Goal: Information Seeking & Learning: Learn about a topic

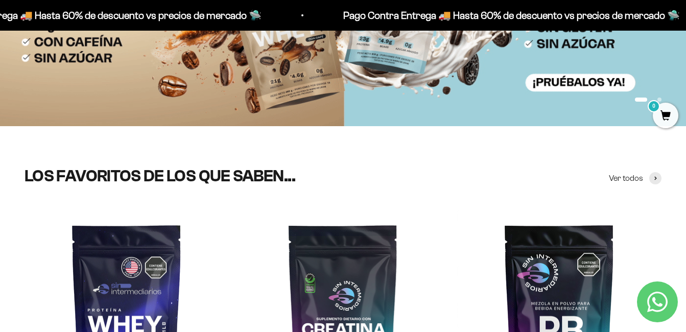
scroll to position [460, 0]
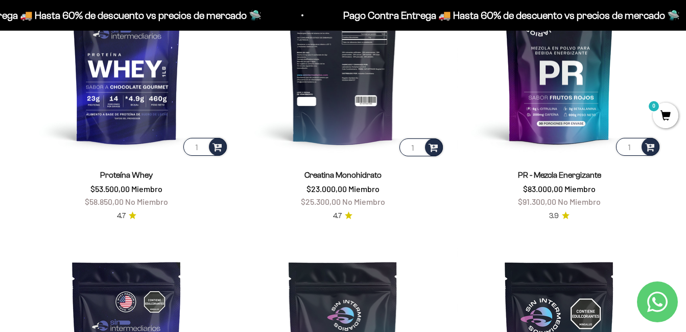
click at [306, 80] on img at bounding box center [343, 56] width 204 height 204
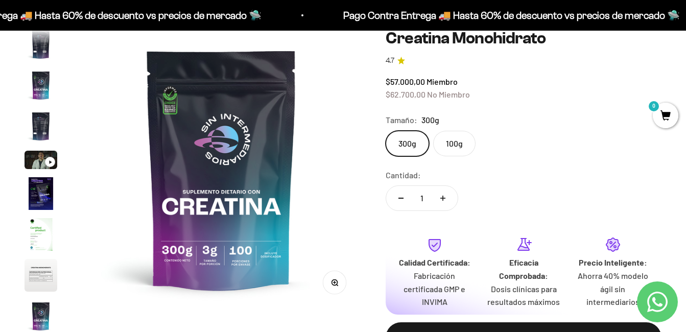
scroll to position [51, 0]
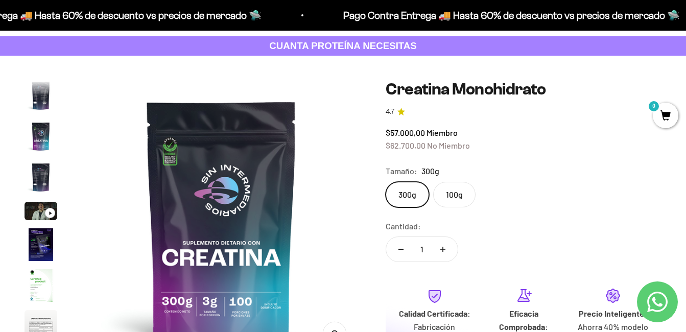
click at [465, 200] on label "100g" at bounding box center [454, 195] width 42 height 26
click at [386, 182] on input "100g" at bounding box center [385, 181] width 1 height 1
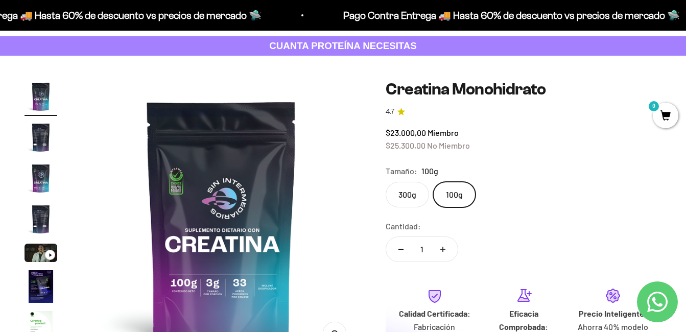
click at [407, 198] on label "300g" at bounding box center [407, 195] width 43 height 26
click at [386, 182] on input "300g" at bounding box center [385, 181] width 1 height 1
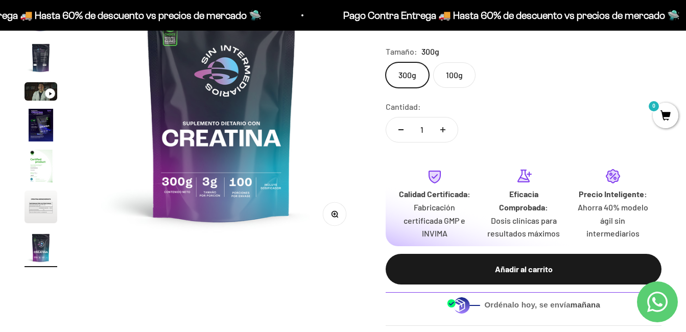
scroll to position [51, 0]
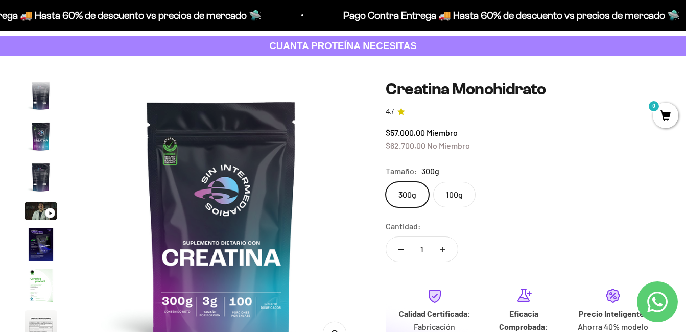
click at [166, 155] on img at bounding box center [222, 220] width 280 height 280
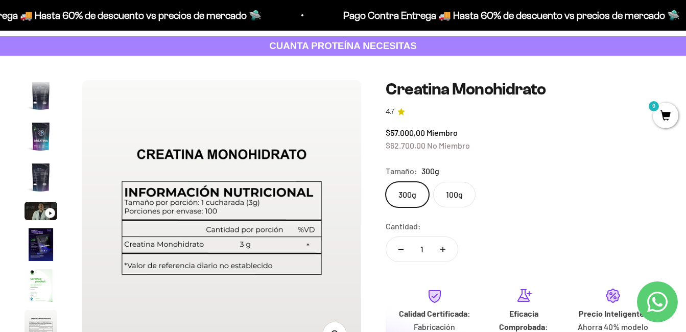
click at [359, 204] on img at bounding box center [222, 220] width 280 height 280
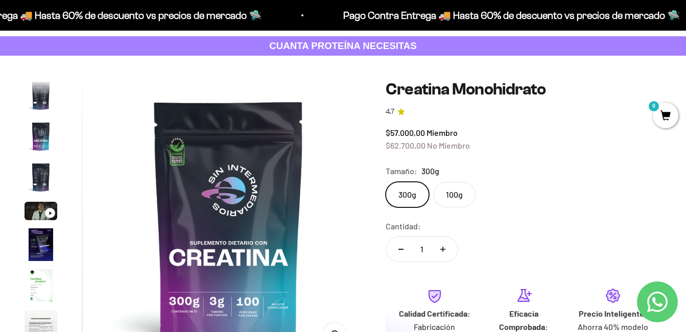
scroll to position [0, 2287]
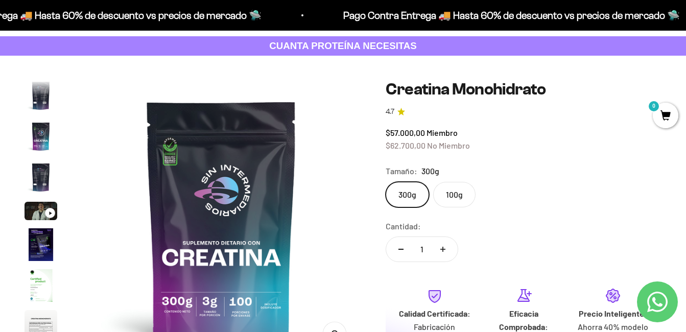
click at [168, 156] on img at bounding box center [222, 220] width 280 height 280
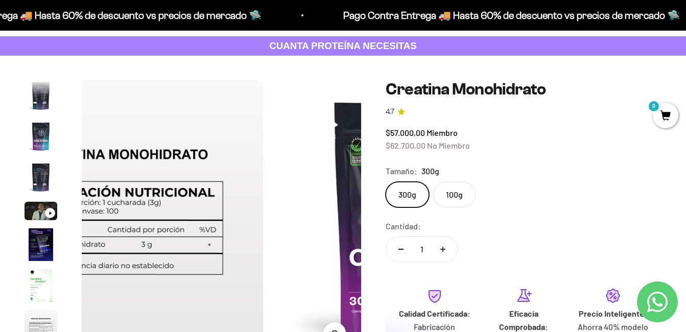
scroll to position [0, 2001]
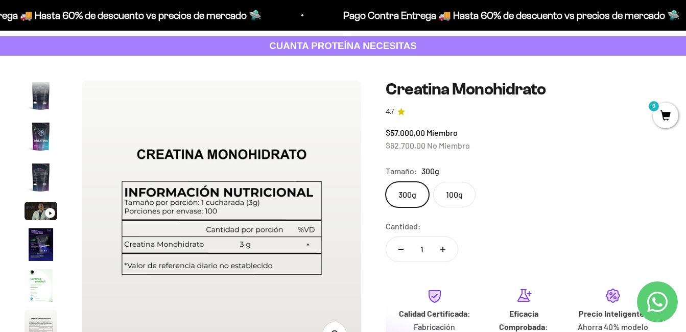
click at [144, 173] on img at bounding box center [222, 220] width 280 height 280
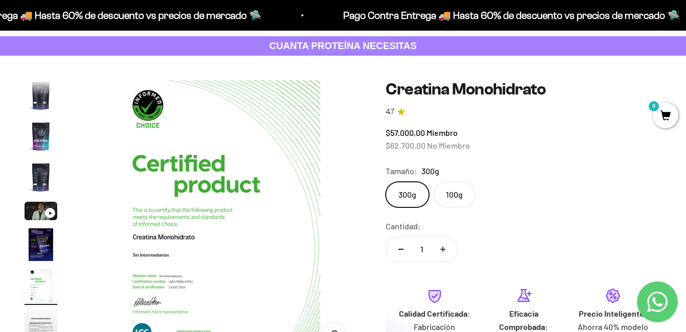
scroll to position [102, 0]
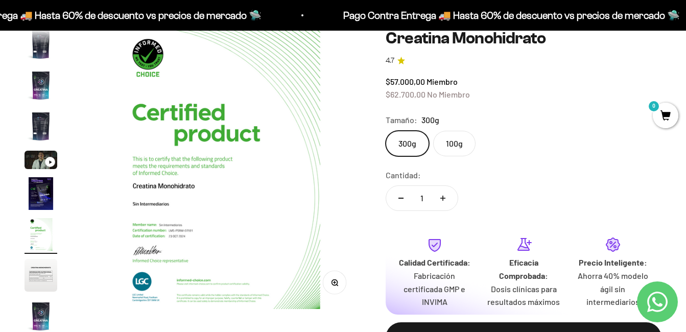
click at [151, 282] on img at bounding box center [222, 169] width 280 height 280
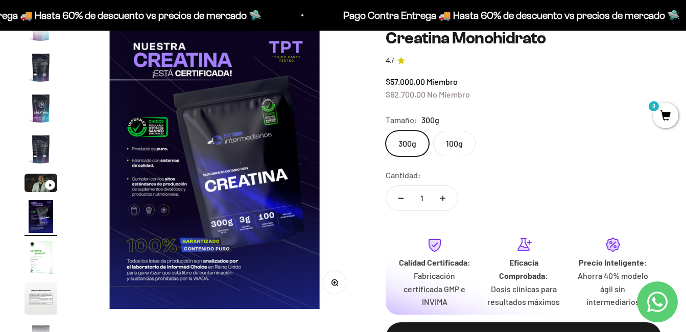
scroll to position [0, 1429]
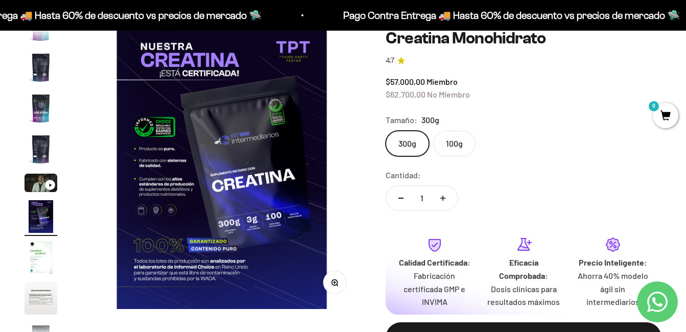
click at [131, 214] on img at bounding box center [222, 169] width 280 height 280
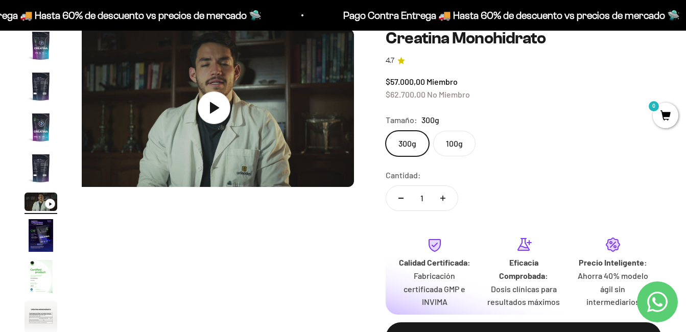
scroll to position [0, 1144]
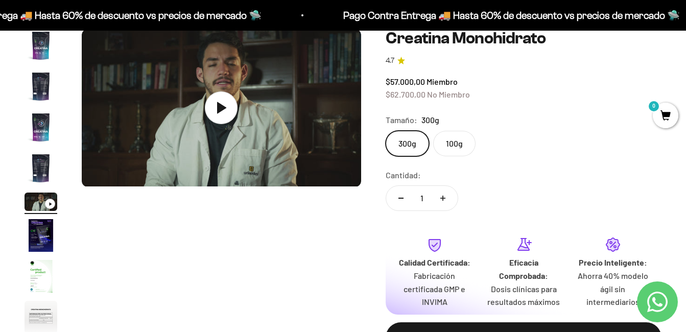
click at [104, 207] on product-gallery "Zoom Ir al artículo 1 Ir al artículo 2 Ir al artículo 3 Ir al artículo 4 Ir al …" at bounding box center [193, 182] width 337 height 307
click at [45, 223] on img "Ir al artículo 6" at bounding box center [41, 235] width 33 height 33
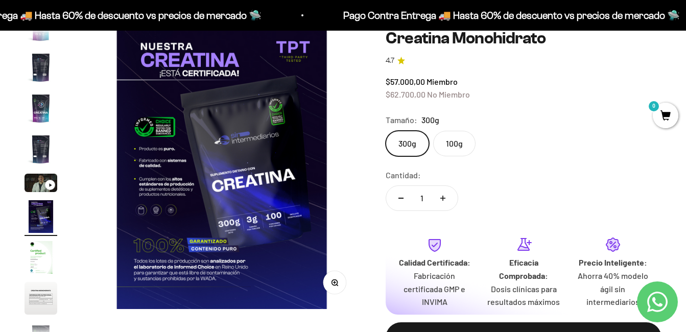
click at [39, 253] on img "Ir al artículo 7" at bounding box center [41, 257] width 33 height 33
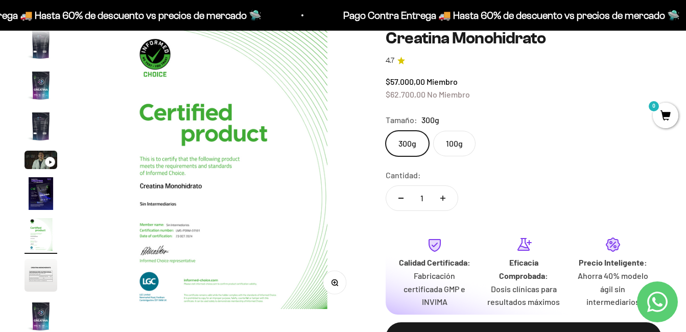
scroll to position [0, 0]
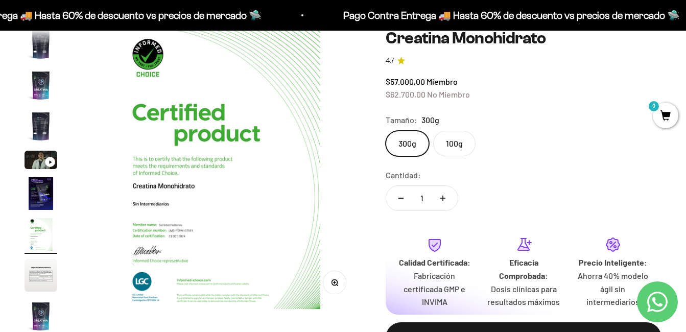
click at [337, 290] on button "Zoom" at bounding box center [334, 282] width 23 height 23
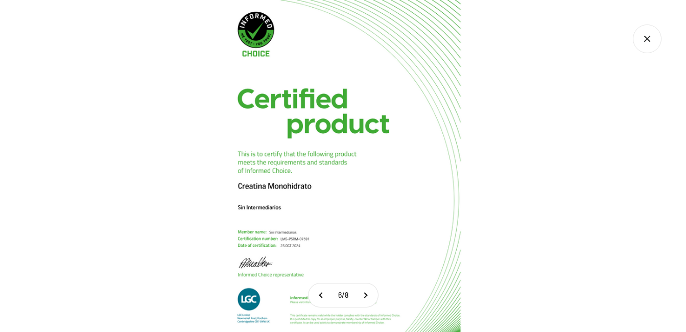
click at [272, 259] on img at bounding box center [343, 166] width 332 height 332
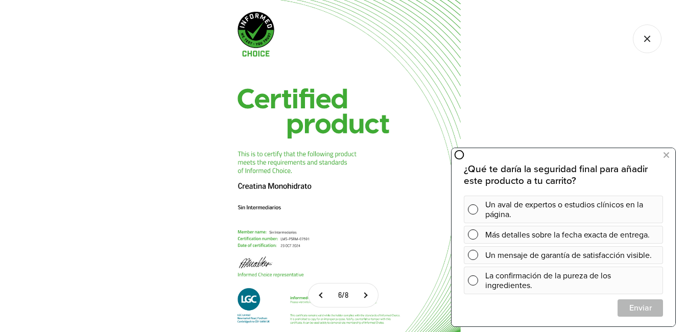
click at [657, 34] on icon "Cerrar galería" at bounding box center [647, 39] width 29 height 29
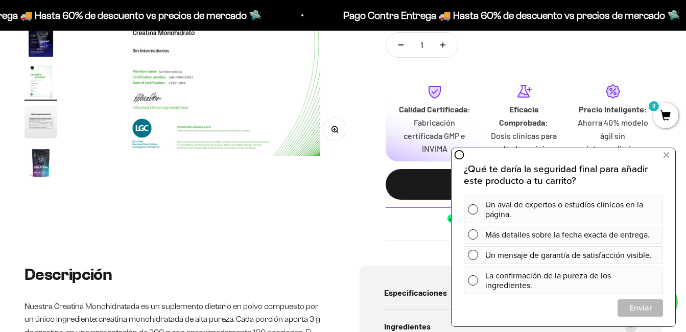
click at [42, 158] on img "Ir al artículo 9" at bounding box center [41, 163] width 33 height 33
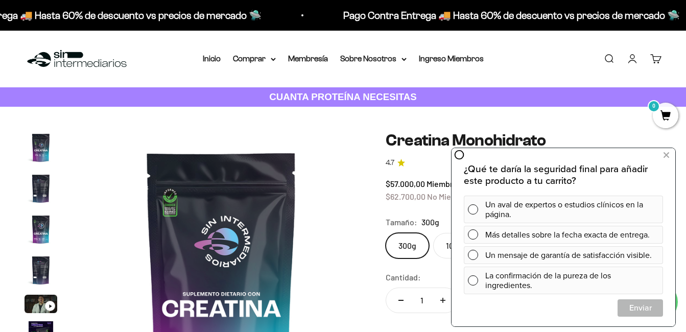
click at [42, 157] on img "Ir al artículo 1" at bounding box center [41, 147] width 33 height 33
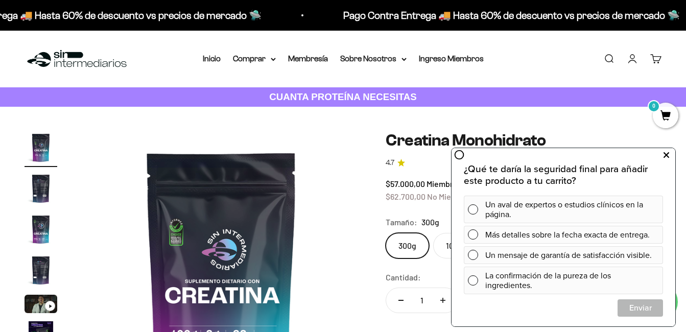
click at [662, 154] on button at bounding box center [666, 155] width 18 height 16
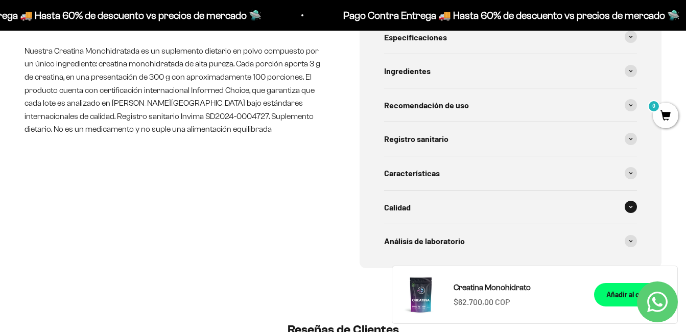
click at [518, 208] on div "Calidad" at bounding box center [510, 208] width 253 height 34
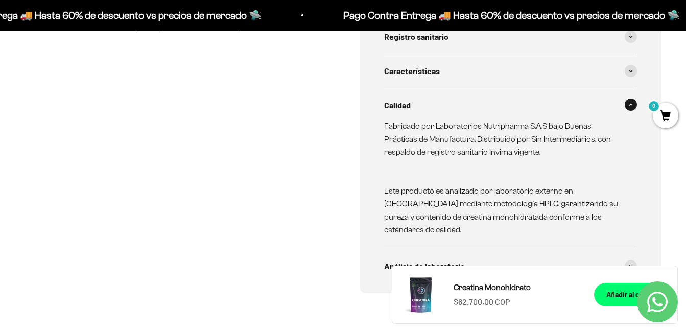
click at [623, 100] on div "Calidad" at bounding box center [510, 105] width 253 height 34
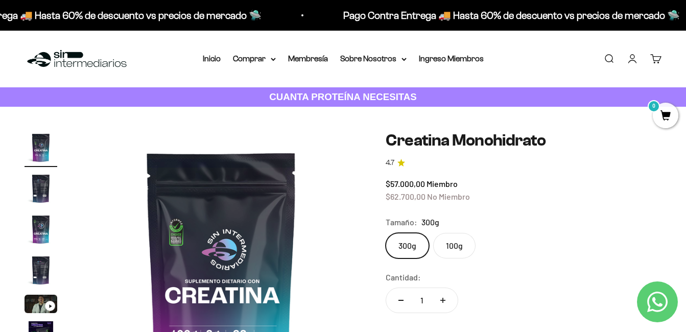
click at [285, 242] on img at bounding box center [222, 271] width 280 height 280
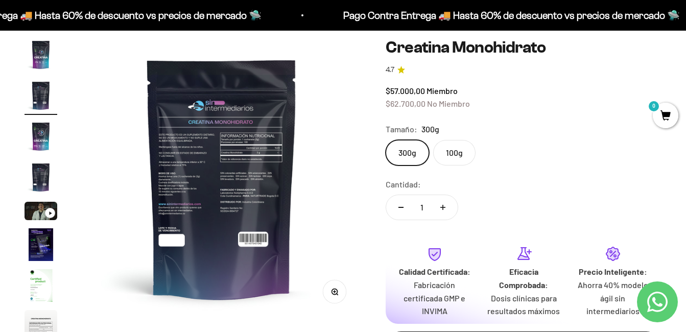
scroll to position [102, 0]
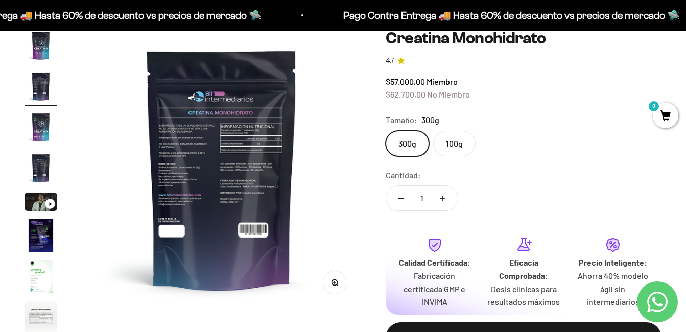
click at [339, 282] on button "Zoom" at bounding box center [334, 282] width 23 height 23
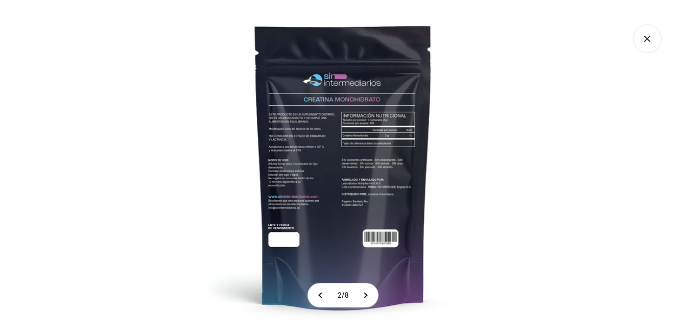
click at [646, 41] on icon "Cerrar galería" at bounding box center [647, 39] width 6 height 6
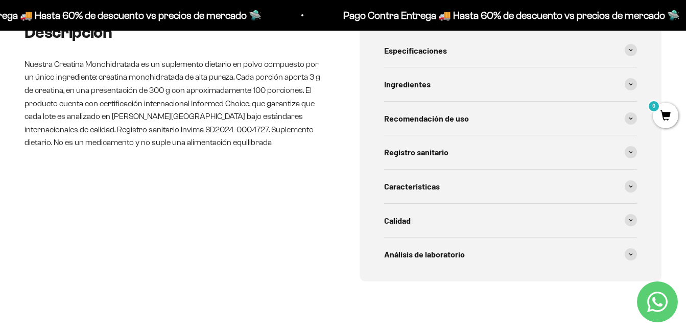
scroll to position [511, 0]
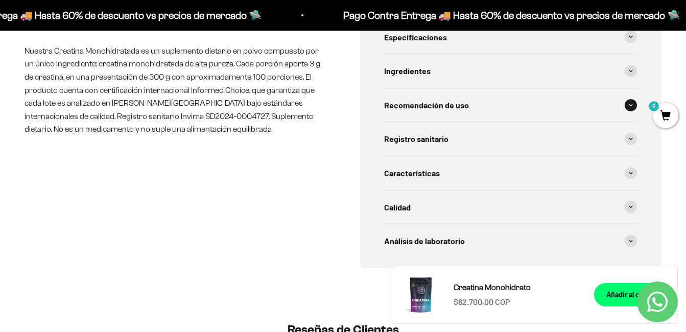
click at [604, 103] on div "Recomendación de uso" at bounding box center [510, 105] width 253 height 34
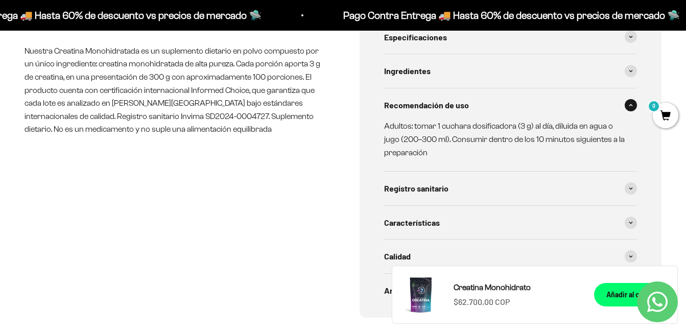
click at [604, 103] on div "Recomendación de uso" at bounding box center [510, 105] width 253 height 34
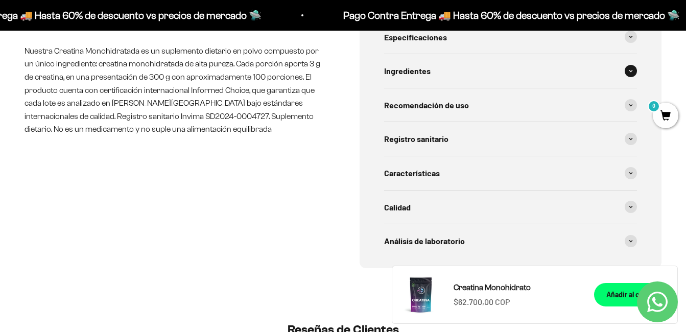
click at [585, 77] on div "Ingredientes" at bounding box center [510, 71] width 253 height 34
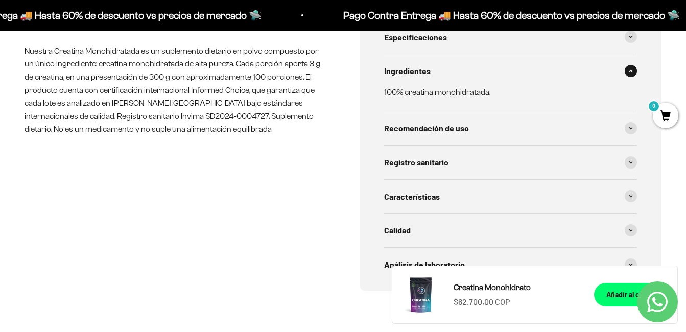
click at [585, 77] on div "Ingredientes" at bounding box center [510, 71] width 253 height 34
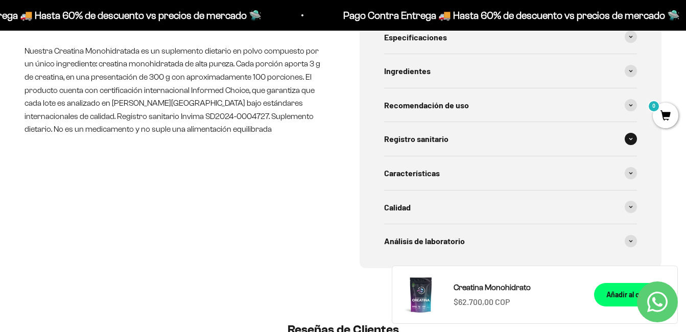
click at [567, 132] on div "Registro sanitario" at bounding box center [510, 139] width 253 height 34
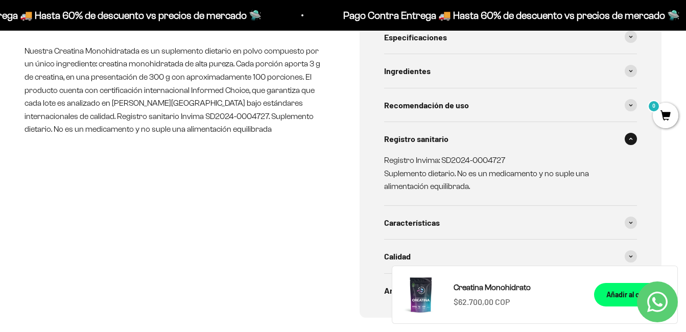
click at [566, 134] on div "Registro sanitario" at bounding box center [510, 139] width 253 height 34
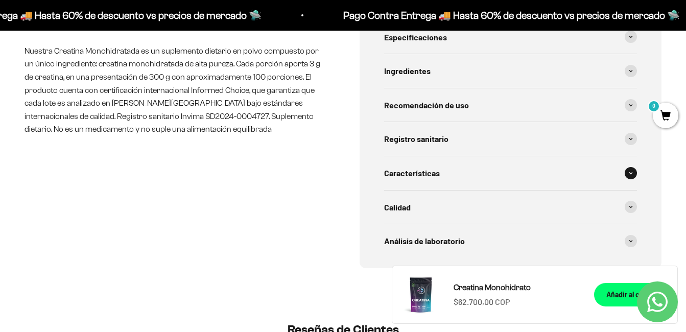
click at [537, 173] on div "Características" at bounding box center [510, 173] width 253 height 34
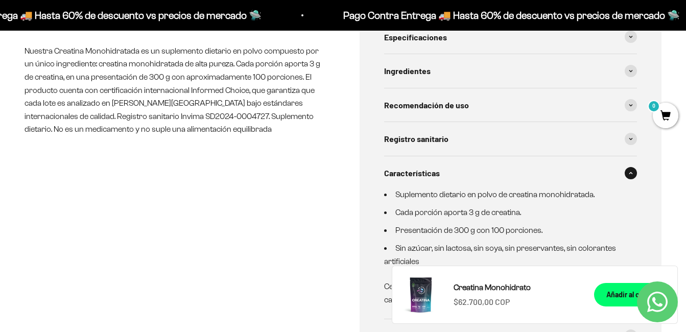
click at [537, 173] on div "Características" at bounding box center [510, 173] width 253 height 34
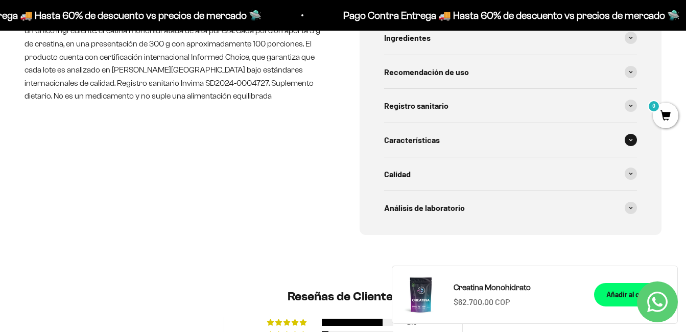
scroll to position [562, 0]
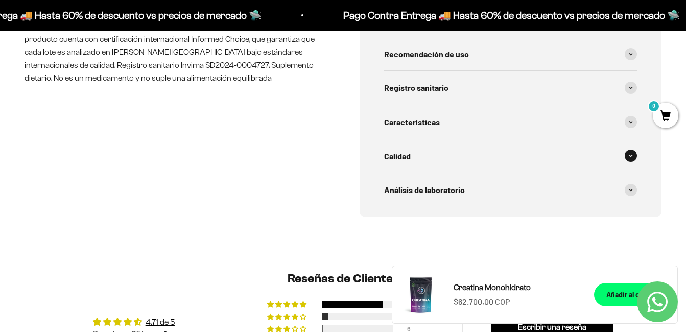
click at [526, 154] on div "Calidad" at bounding box center [510, 157] width 253 height 34
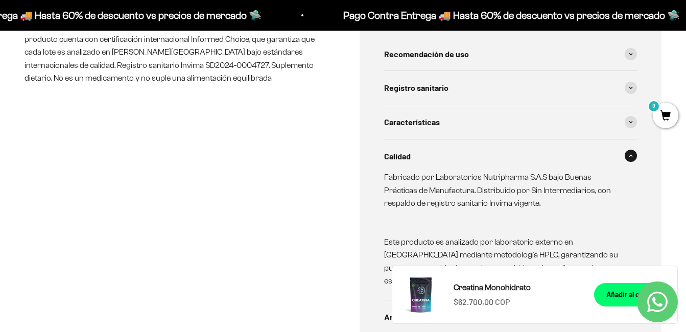
scroll to position [613, 0]
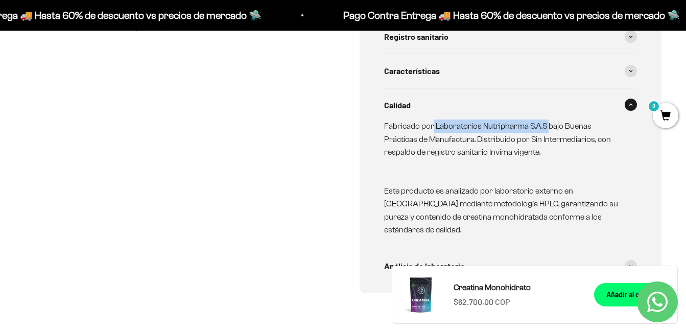
drag, startPoint x: 433, startPoint y: 128, endPoint x: 548, endPoint y: 127, distance: 114.5
click at [548, 127] on p "Fabricado por Laboratorios Nutripharma S.A.S bajo Buenas Prácticas de Manufactu…" at bounding box center [504, 139] width 241 height 39
copy p "Laboratorios Nutripharma S.A.S"
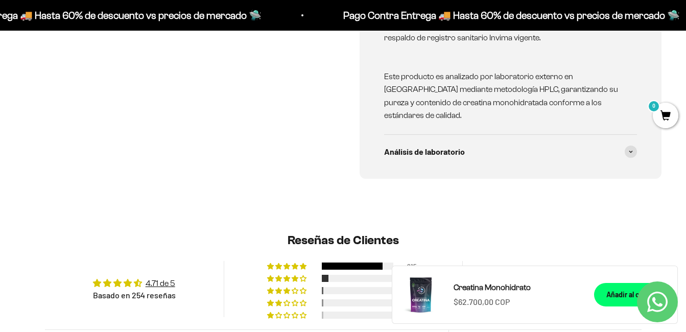
scroll to position [818, 0]
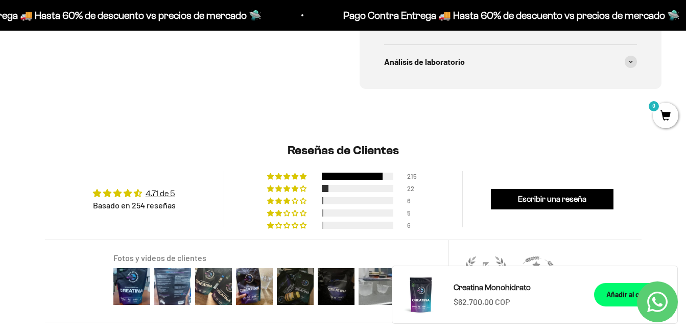
click at [490, 144] on h2 "Reseñas de Clientes" at bounding box center [343, 150] width 597 height 17
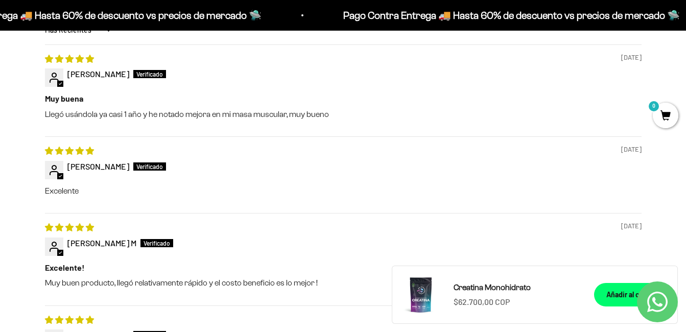
scroll to position [1380, 0]
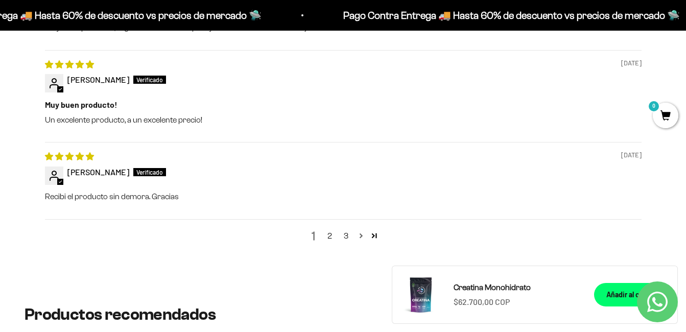
click at [361, 229] on link "Page 2" at bounding box center [361, 235] width 13 height 13
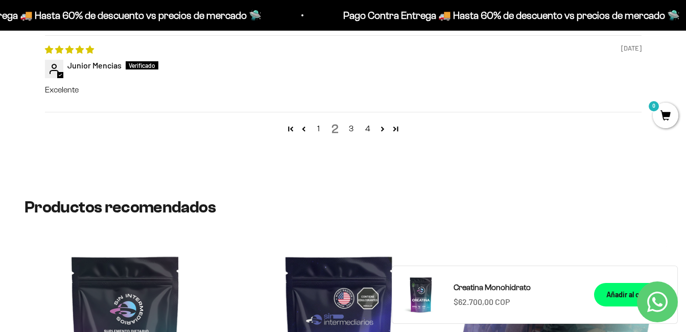
scroll to position [1667, 0]
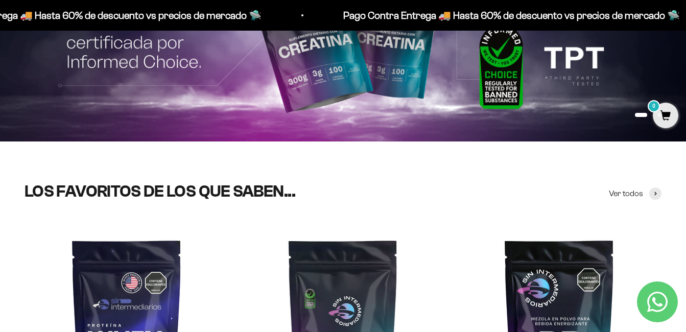
scroll to position [307, 0]
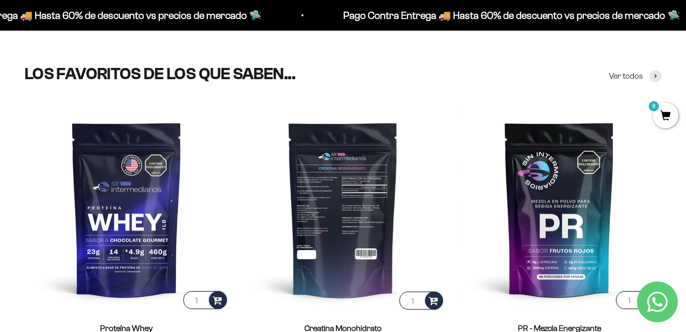
click at [348, 196] on img at bounding box center [343, 209] width 204 height 204
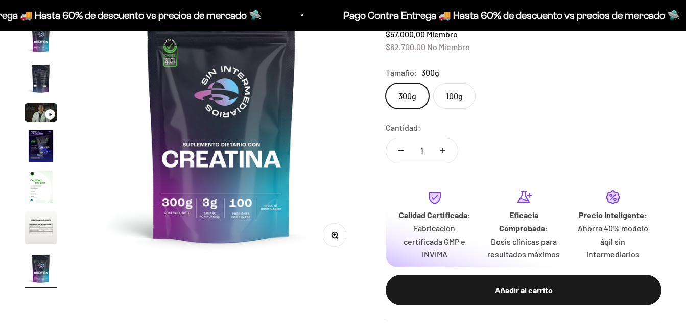
scroll to position [153, 0]
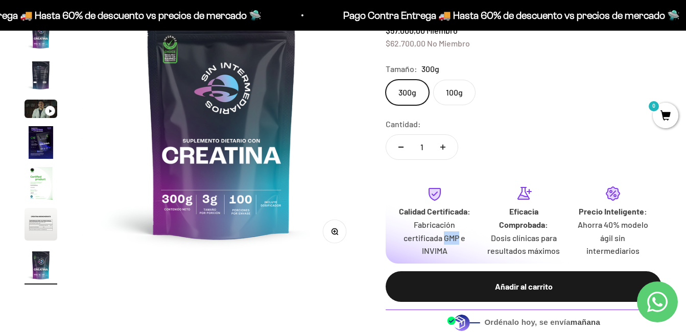
drag, startPoint x: 444, startPoint y: 239, endPoint x: 459, endPoint y: 236, distance: 15.5
click at [459, 236] on p "Fabricación certificada GMP e INVIMA" at bounding box center [434, 237] width 73 height 39
drag, startPoint x: 459, startPoint y: 236, endPoint x: 457, endPoint y: 250, distance: 13.9
click at [457, 250] on p "Fabricación certificada GMP e INVIMA" at bounding box center [434, 237] width 73 height 39
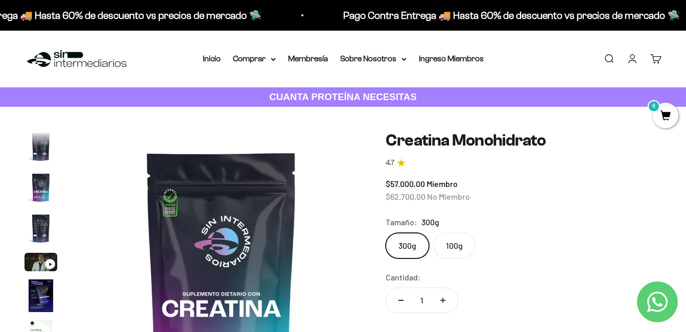
scroll to position [204, 0]
